Goal: Task Accomplishment & Management: Manage account settings

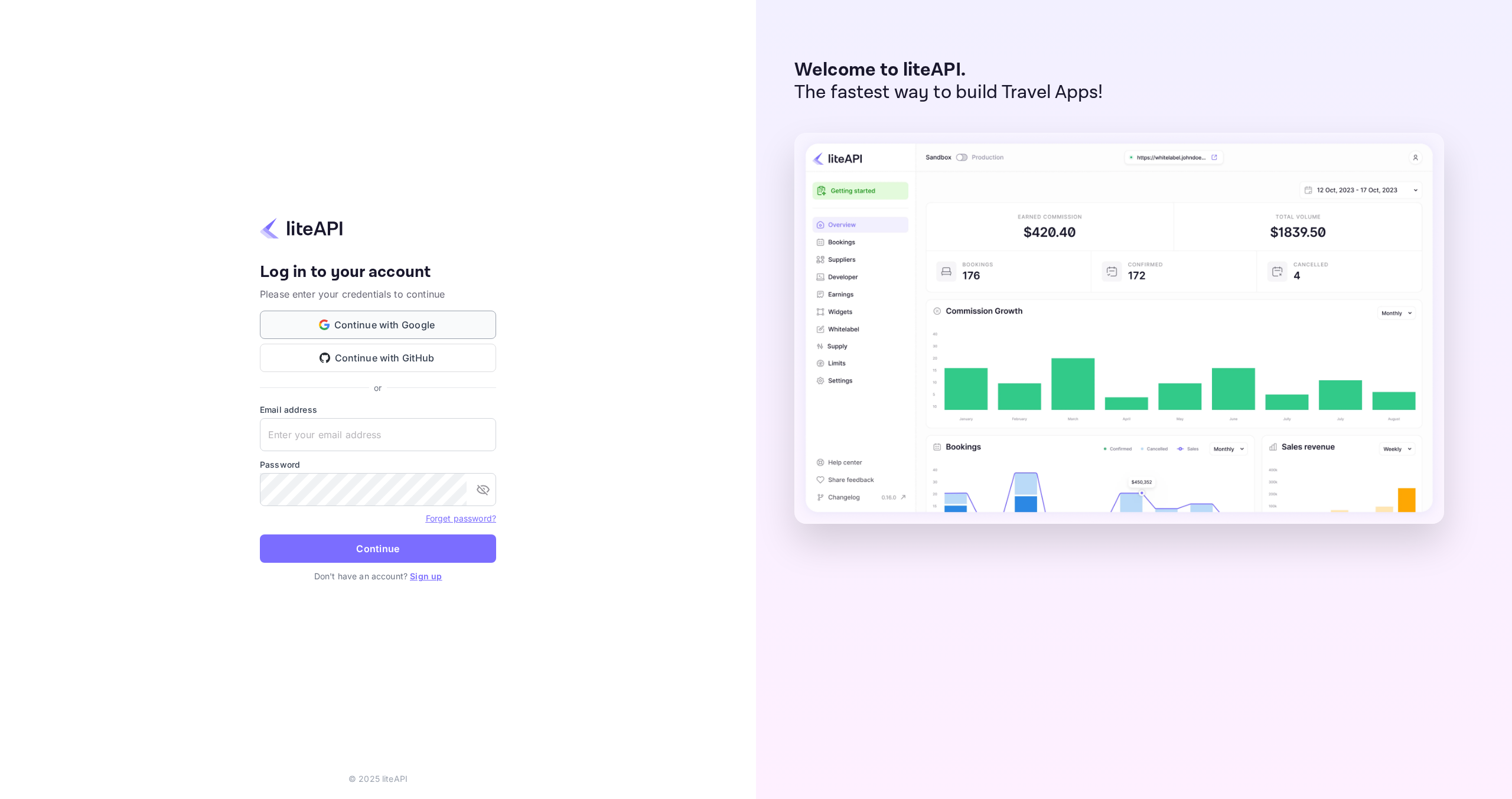
click at [424, 326] on button "Continue with Google" at bounding box center [378, 324] width 236 height 28
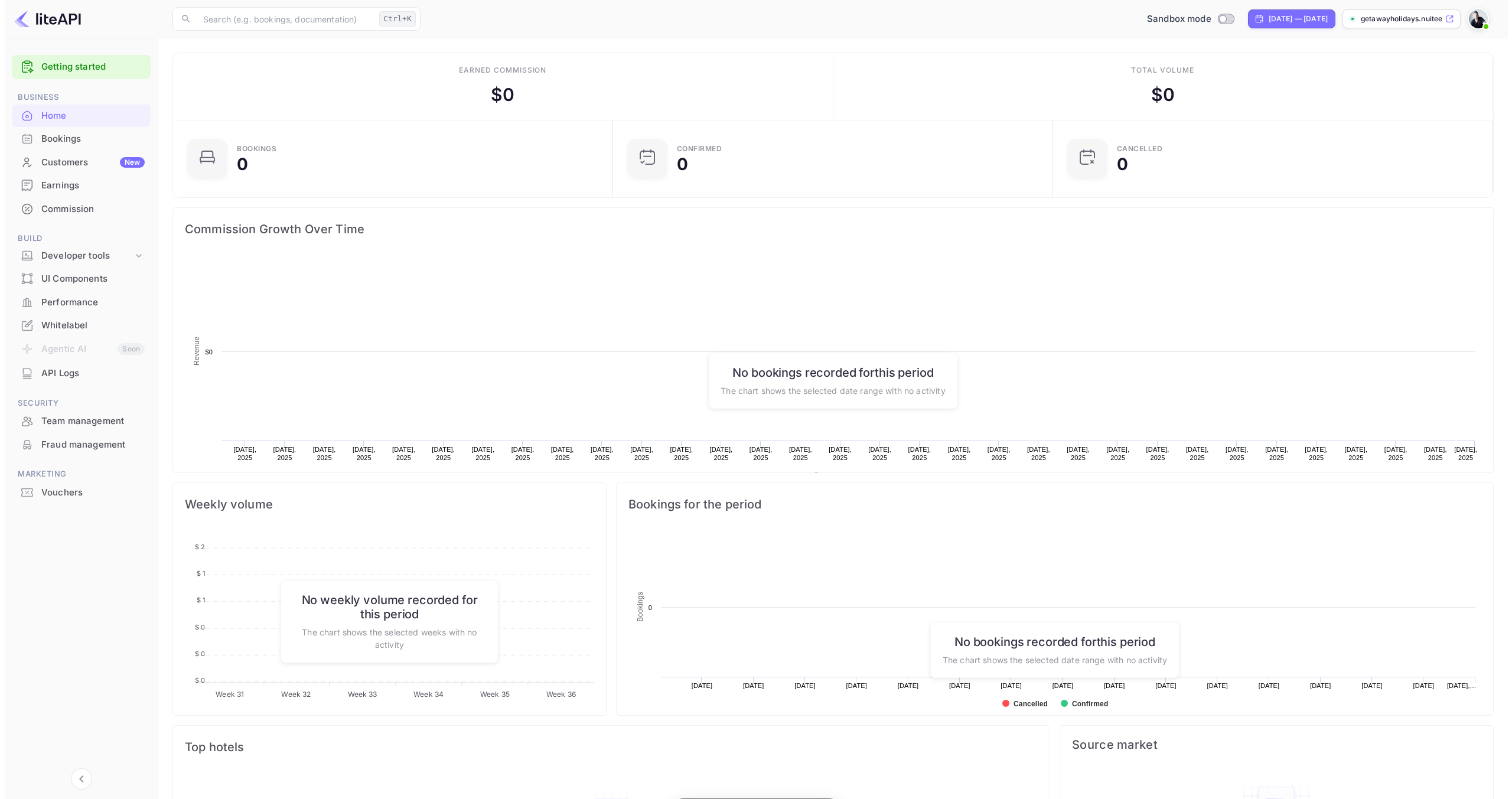
scroll to position [183, 424]
click at [62, 321] on div "Whitelabel" at bounding box center [88, 326] width 104 height 14
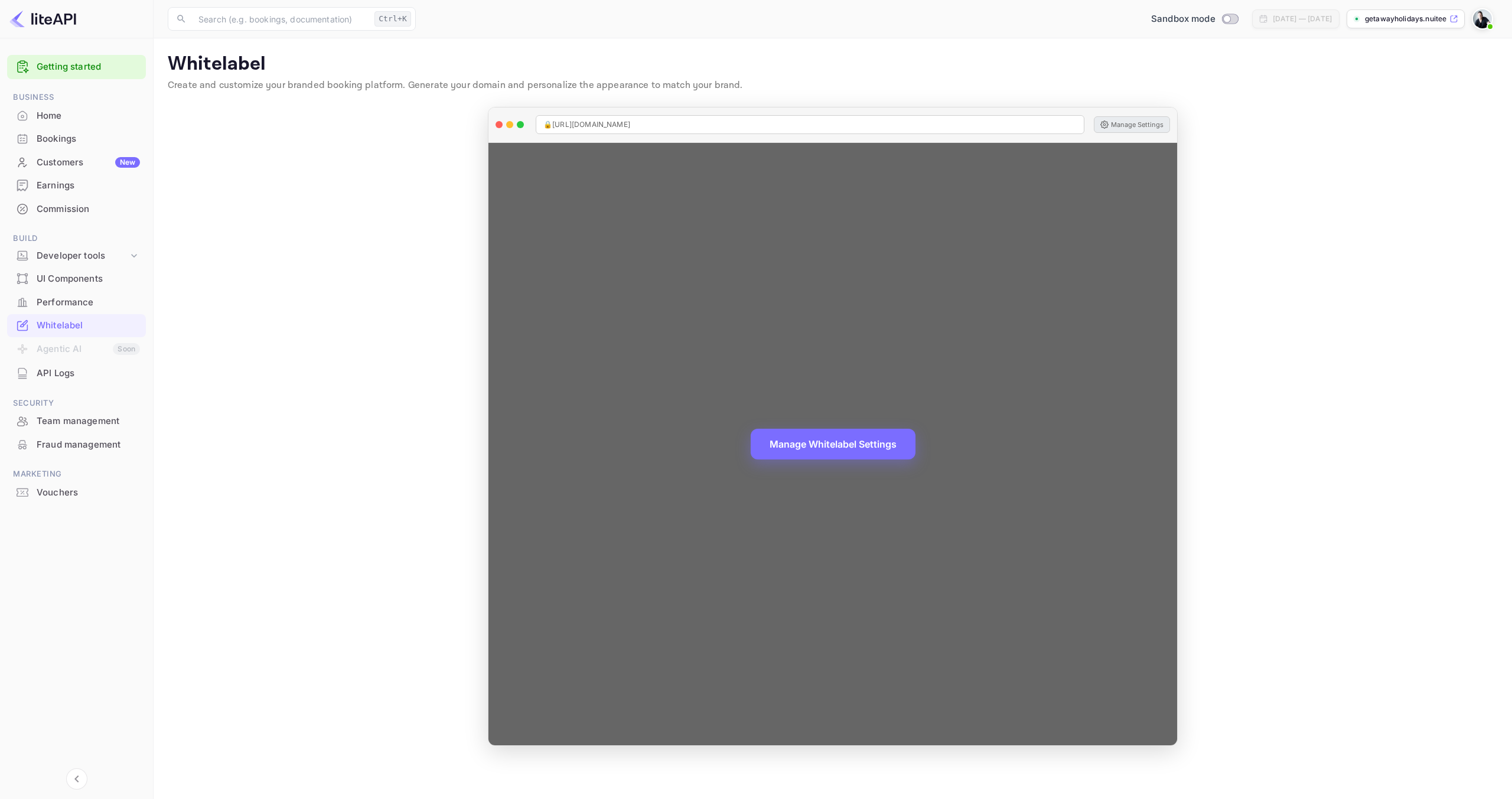
click at [1129, 126] on button "Manage Settings" at bounding box center [1132, 124] width 76 height 16
